Goal: Task Accomplishment & Management: Manage account settings

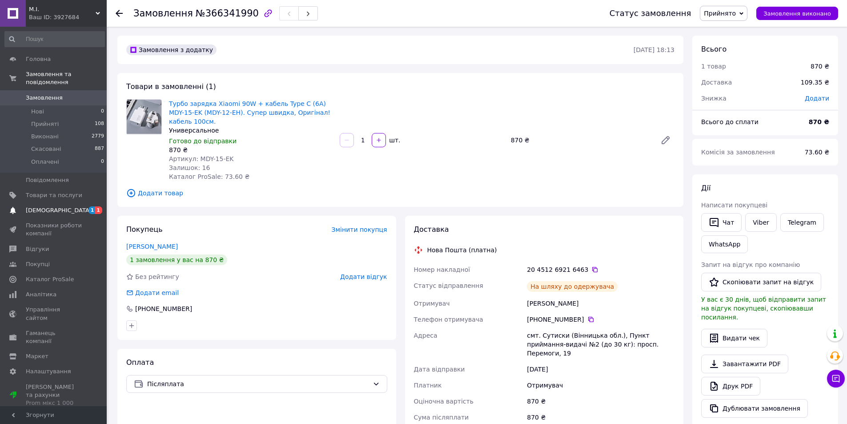
click at [33, 206] on span "[DEMOGRAPHIC_DATA]" at bounding box center [59, 210] width 66 height 8
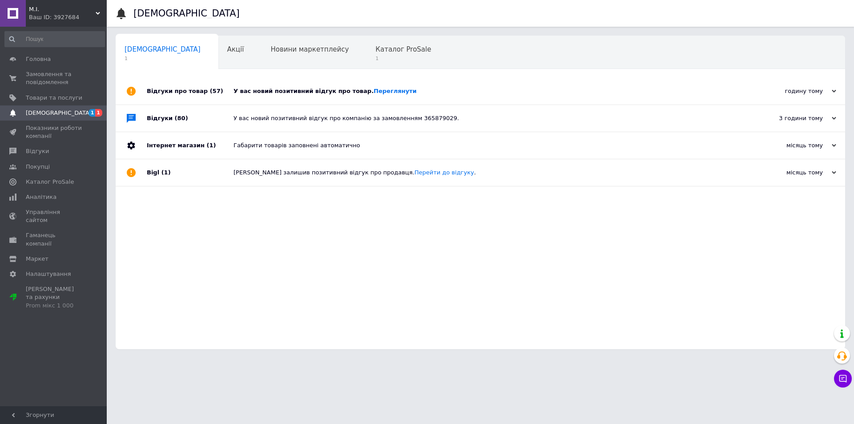
click at [381, 96] on div "У вас новий позитивний відгук про товар. Переглянути" at bounding box center [491, 91] width 514 height 27
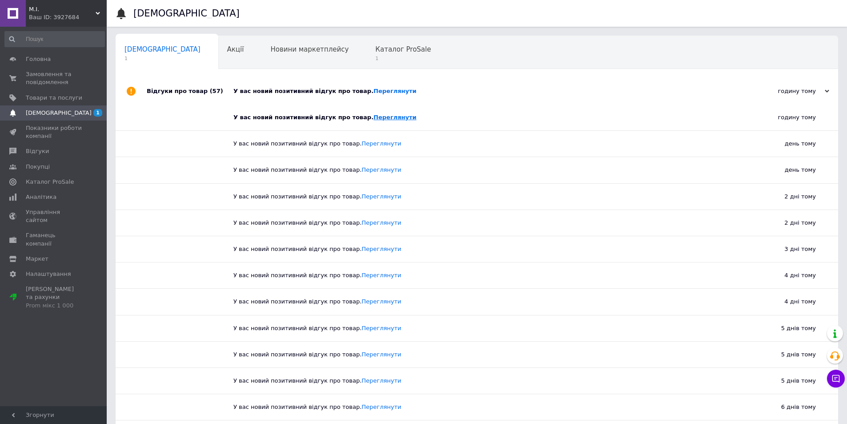
click at [374, 117] on link "Переглянути" at bounding box center [395, 117] width 43 height 7
click at [37, 149] on span "Відгуки" at bounding box center [37, 151] width 23 height 8
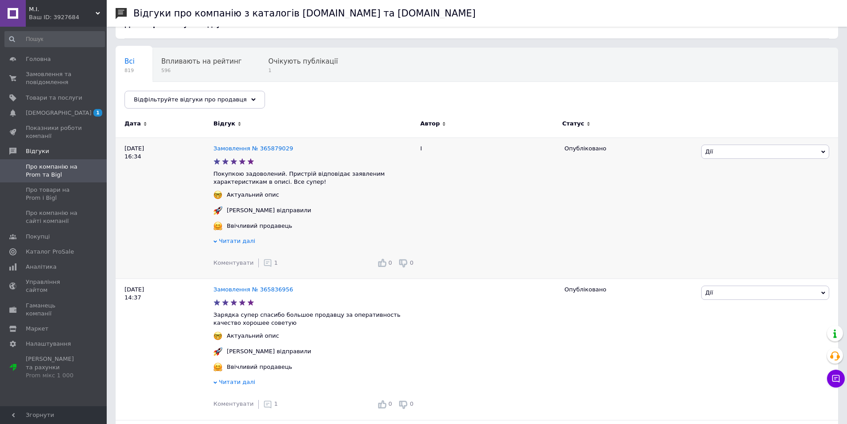
scroll to position [89, 0]
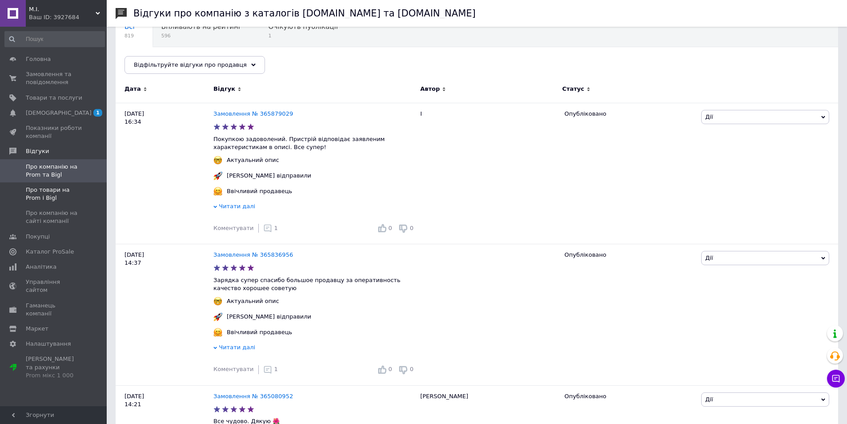
click at [44, 193] on span "Про товари на Prom і Bigl" at bounding box center [54, 194] width 56 height 16
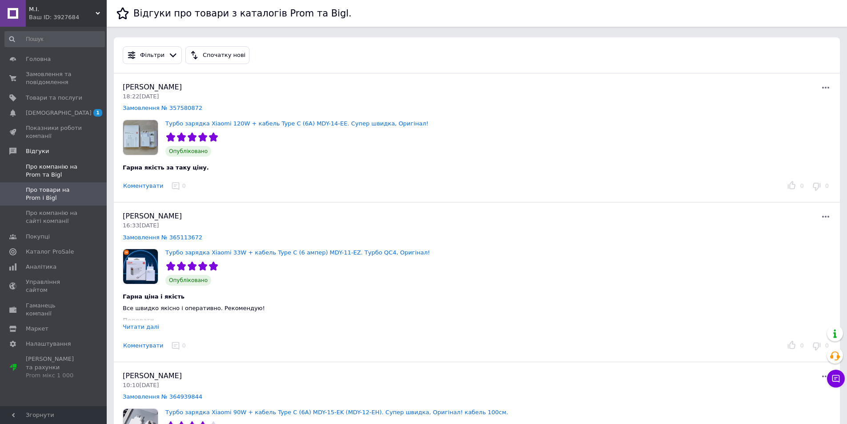
click at [44, 169] on span "Про компанію на Prom та Bigl" at bounding box center [54, 171] width 56 height 16
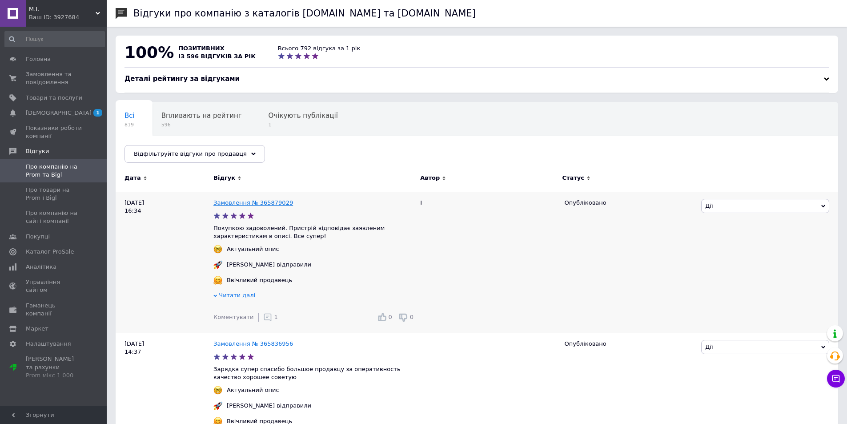
click at [258, 205] on link "Замовлення № 365879029" at bounding box center [253, 202] width 80 height 7
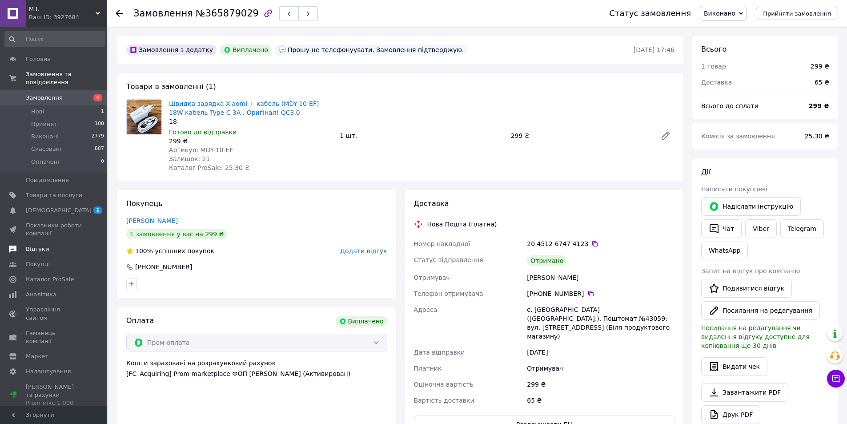
click at [36, 245] on span "Відгуки" at bounding box center [37, 249] width 23 height 8
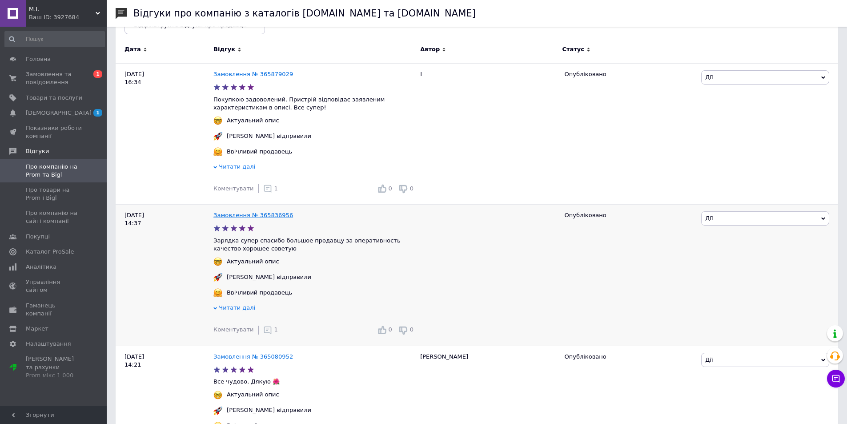
scroll to position [133, 0]
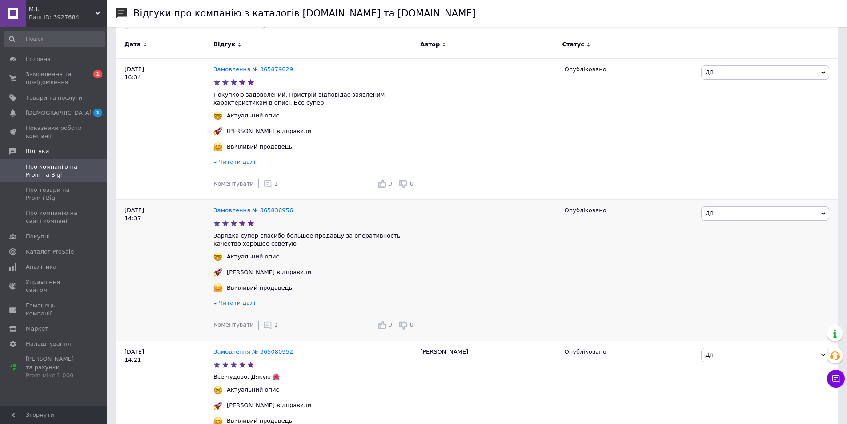
click at [264, 212] on link "Замовлення № 365836956" at bounding box center [253, 210] width 80 height 7
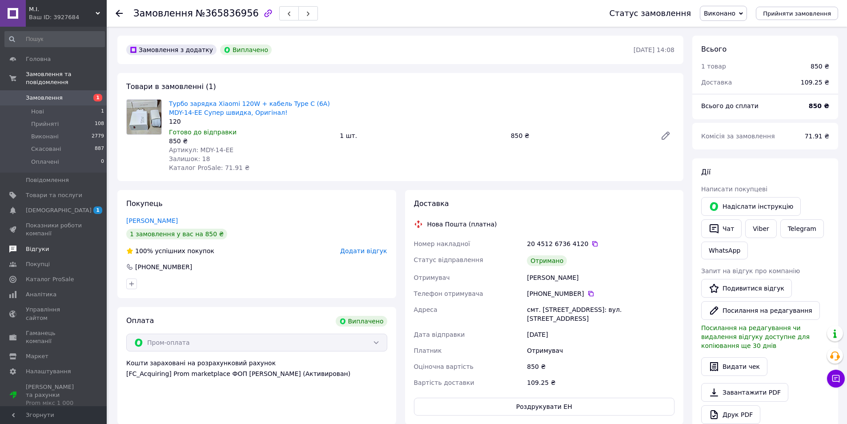
click at [33, 245] on span "Відгуки" at bounding box center [37, 249] width 23 height 8
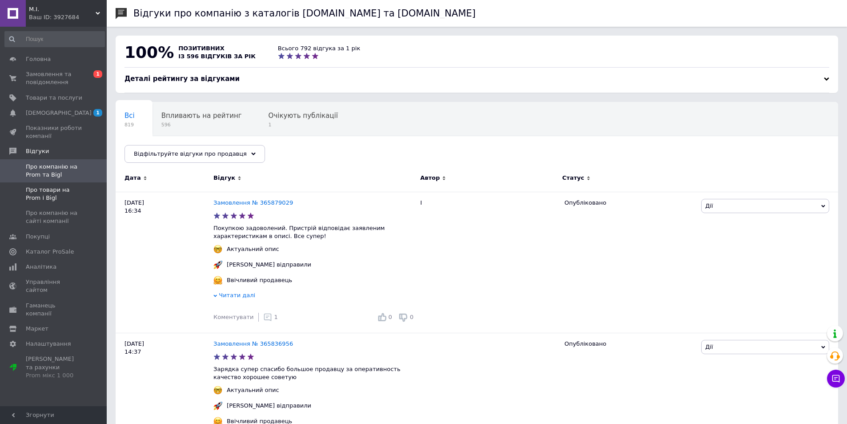
click at [45, 191] on span "Про товари на Prom і Bigl" at bounding box center [54, 194] width 56 height 16
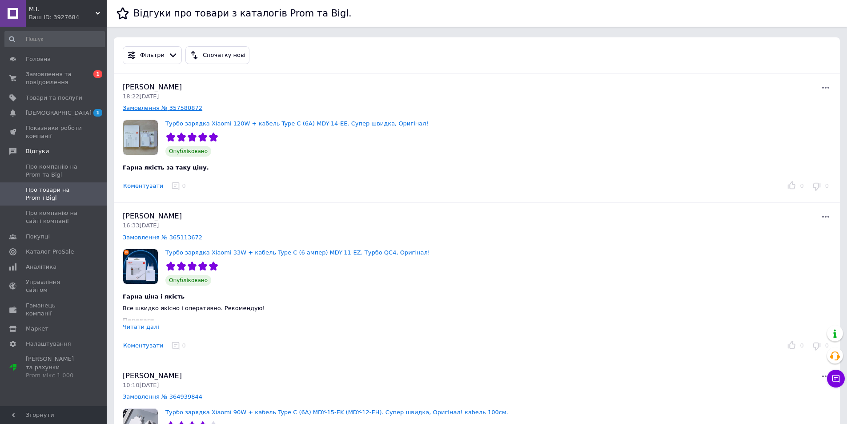
click at [173, 108] on link "Замовлення № 357580872" at bounding box center [163, 108] width 80 height 7
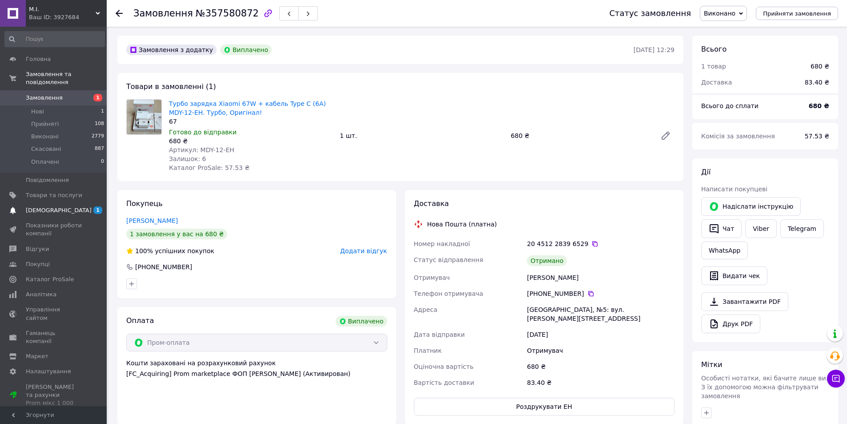
click at [52, 206] on span "[DEMOGRAPHIC_DATA]" at bounding box center [59, 210] width 66 height 8
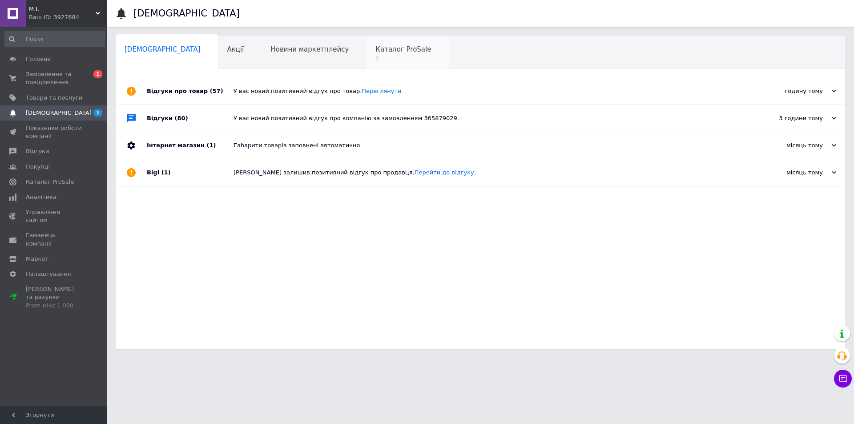
click at [375, 51] on span "Каталог ProSale" at bounding box center [403, 49] width 56 height 8
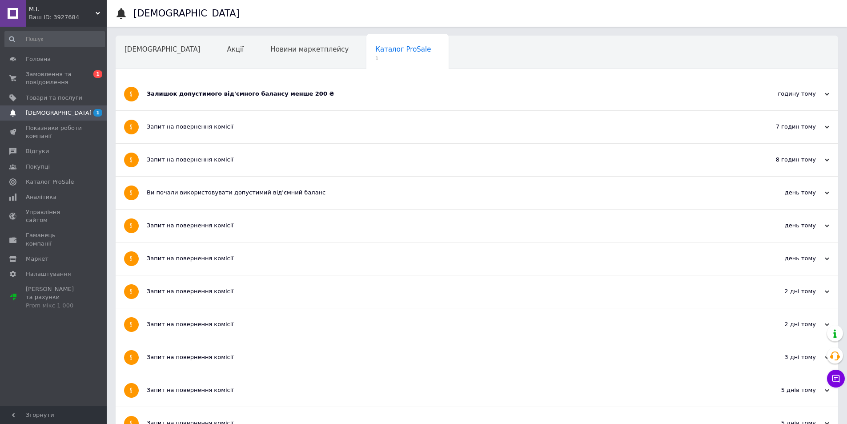
click at [312, 102] on div "Залишок допустимого від'ємного балансу менше 200 ₴" at bounding box center [444, 94] width 594 height 32
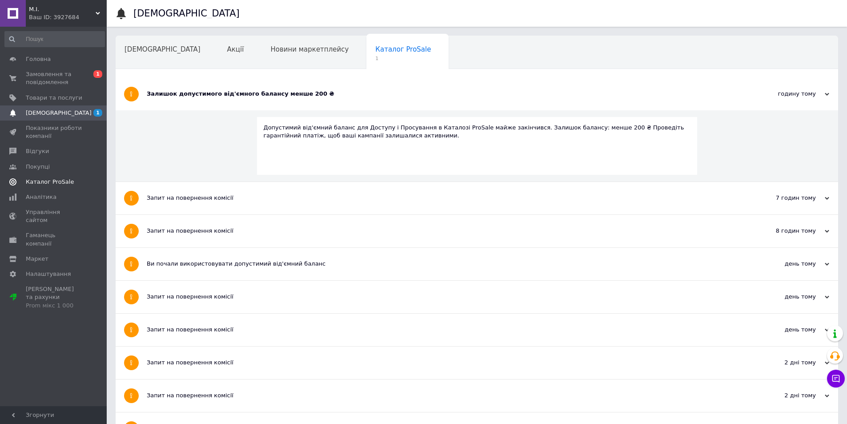
click at [48, 182] on span "Каталог ProSale" at bounding box center [50, 182] width 48 height 8
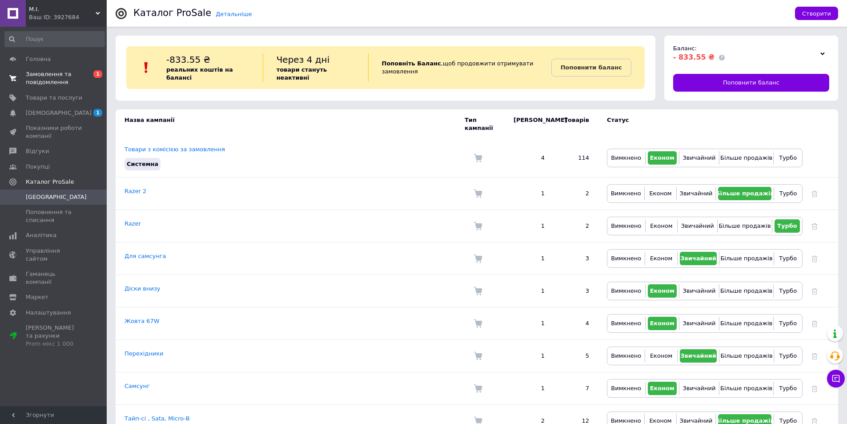
click at [44, 79] on span "Замовлення та повідомлення" at bounding box center [54, 78] width 56 height 16
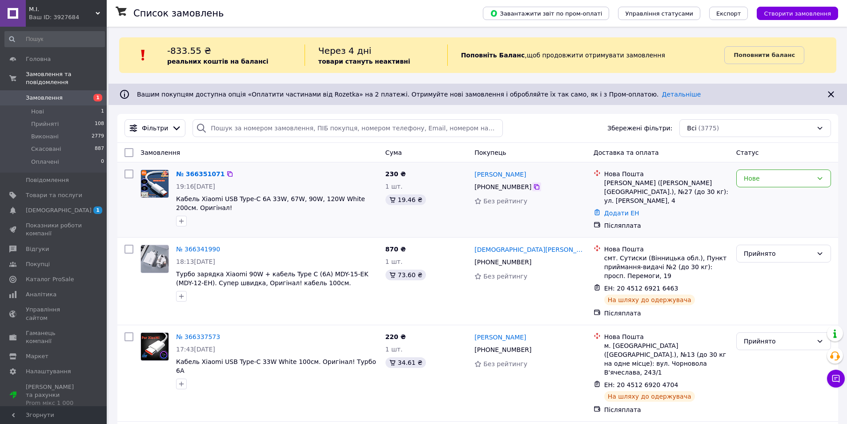
click at [534, 186] on icon at bounding box center [536, 186] width 5 height 5
click at [798, 177] on div "Нове" at bounding box center [778, 178] width 69 height 10
click at [762, 197] on li "Прийнято" at bounding box center [784, 198] width 94 height 16
click at [42, 206] on span "[DEMOGRAPHIC_DATA]" at bounding box center [59, 210] width 66 height 8
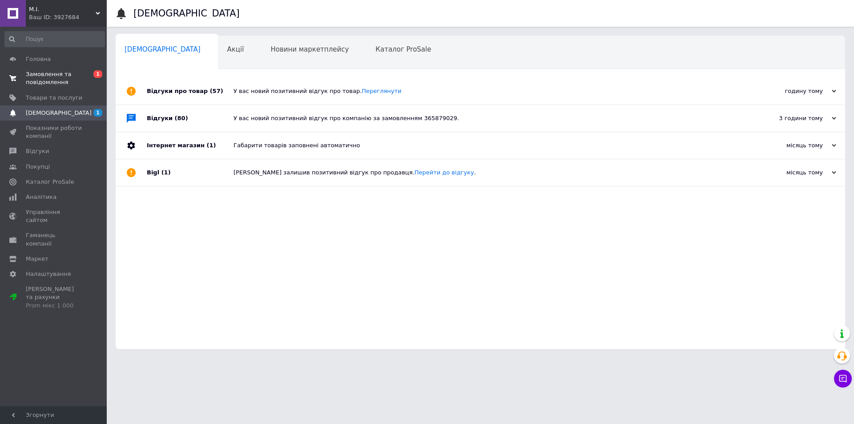
click at [38, 77] on span "Замовлення та повідомлення" at bounding box center [54, 78] width 56 height 16
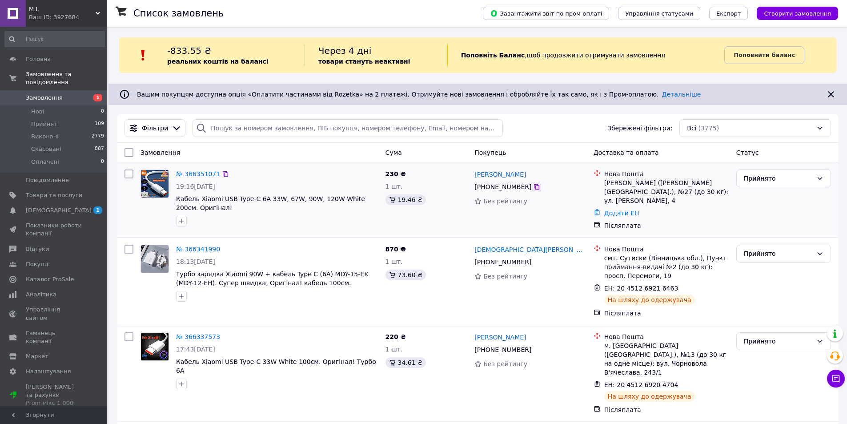
click at [534, 187] on icon at bounding box center [536, 186] width 5 height 5
click at [52, 94] on span "Замовлення" at bounding box center [44, 98] width 37 height 8
